Goal: Transaction & Acquisition: Purchase product/service

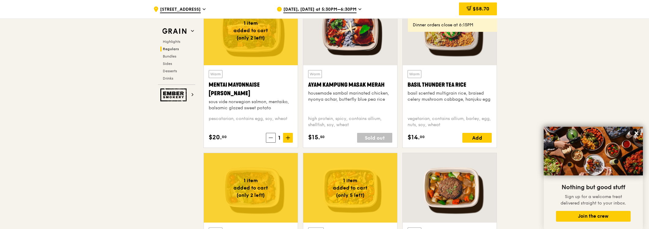
scroll to position [543, 0]
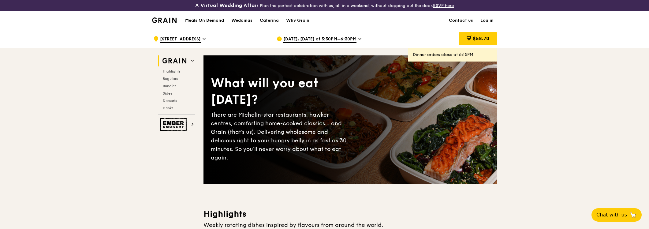
drag, startPoint x: 0, startPoint y: 0, endPoint x: 440, endPoint y: 31, distance: 440.8
click at [440, 31] on div "$58.70" at bounding box center [447, 39] width 98 height 18
click at [477, 38] on span "$58.70" at bounding box center [480, 38] width 17 height 6
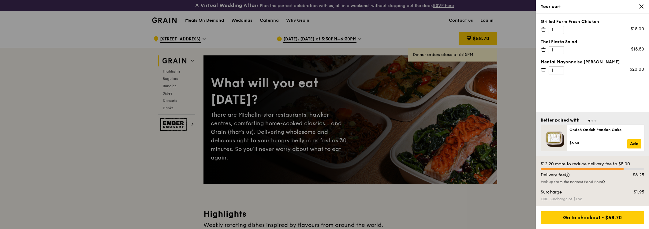
click at [543, 31] on icon at bounding box center [543, 30] width 6 height 6
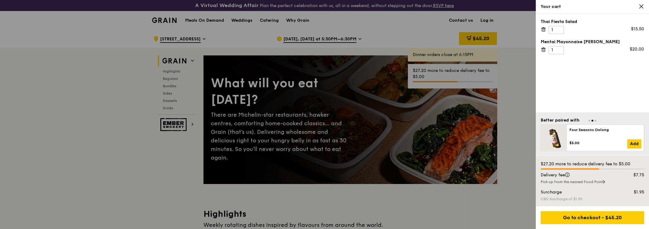
click at [543, 50] on icon at bounding box center [543, 50] width 6 height 6
click at [544, 29] on icon at bounding box center [543, 30] width 6 height 6
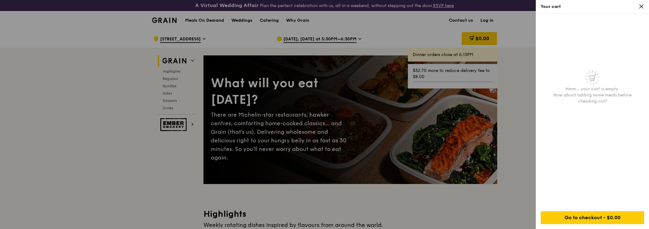
click at [320, 39] on div at bounding box center [324, 114] width 649 height 229
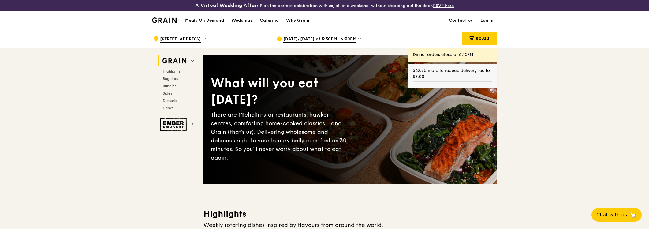
click at [320, 39] on span "[DATE], [DATE] at 5:30PM–6:30PM" at bounding box center [319, 39] width 73 height 7
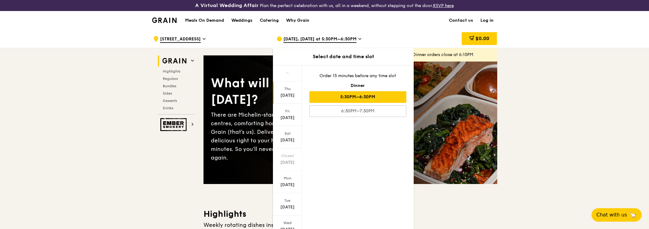
click at [366, 95] on div "5:30PM–6:30PM" at bounding box center [357, 97] width 97 height 12
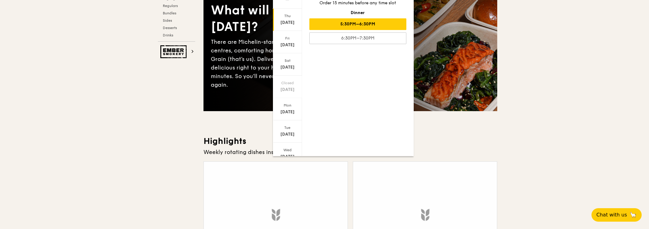
scroll to position [136, 0]
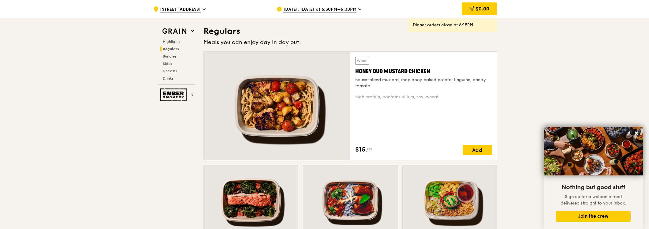
scroll to position [374, 0]
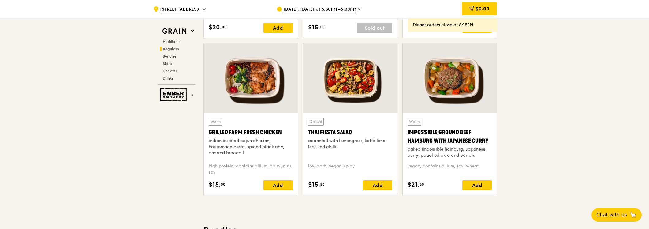
scroll to position [713, 0]
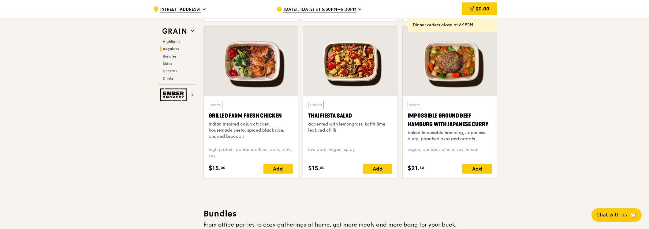
click at [486, 43] on div at bounding box center [449, 61] width 94 height 69
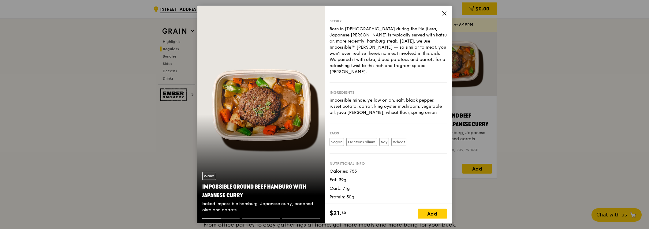
click at [443, 15] on icon at bounding box center [444, 14] width 6 height 6
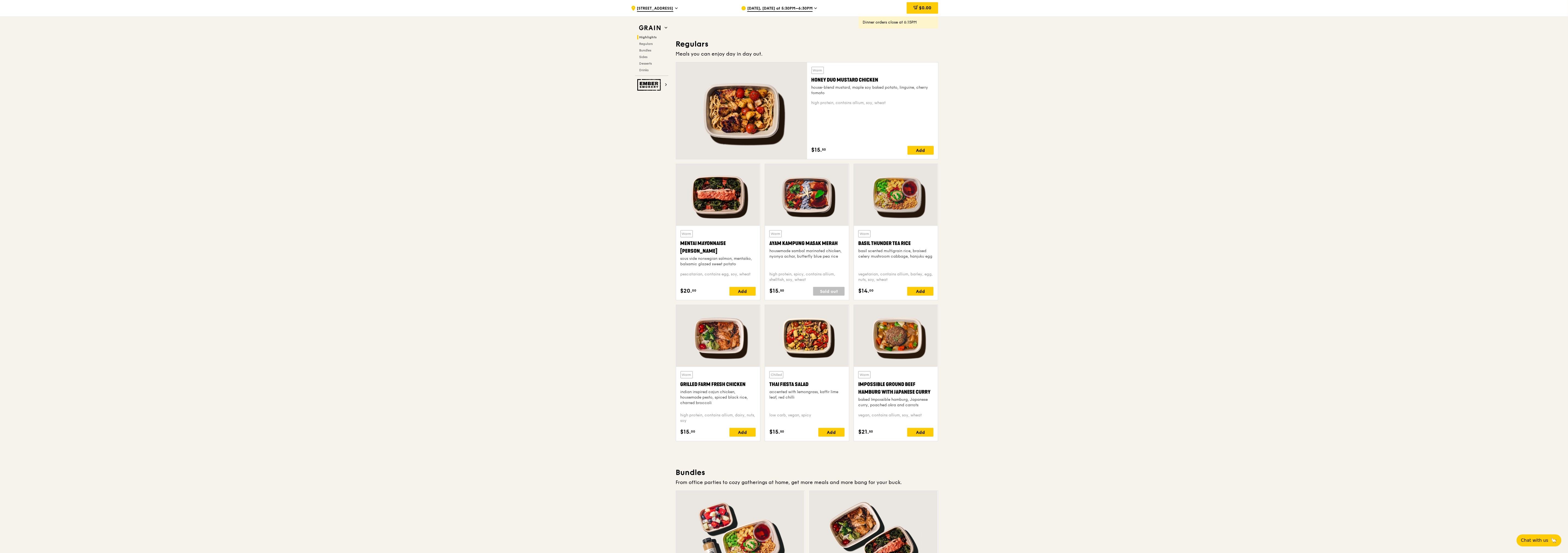
scroll to position [338, 0]
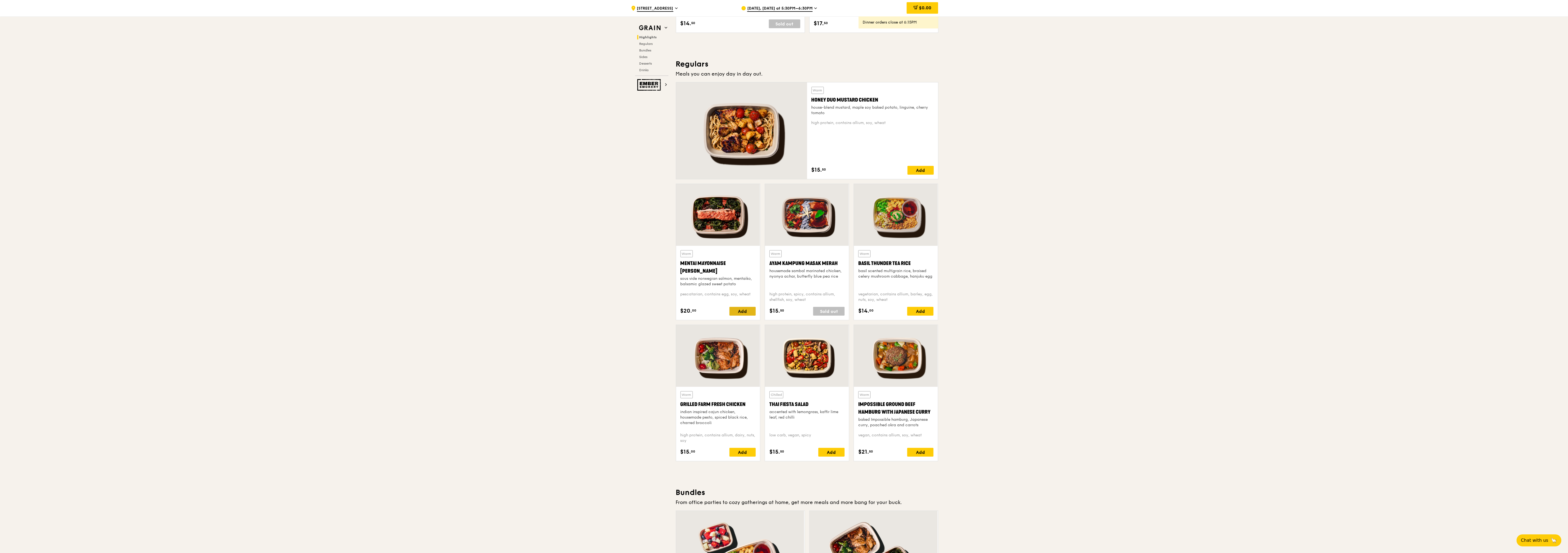
click at [580, 204] on div "Add" at bounding box center [742, 311] width 26 height 9
click at [580, 204] on icon at bounding box center [736, 311] width 4 height 4
